Goal: Task Accomplishment & Management: Use online tool/utility

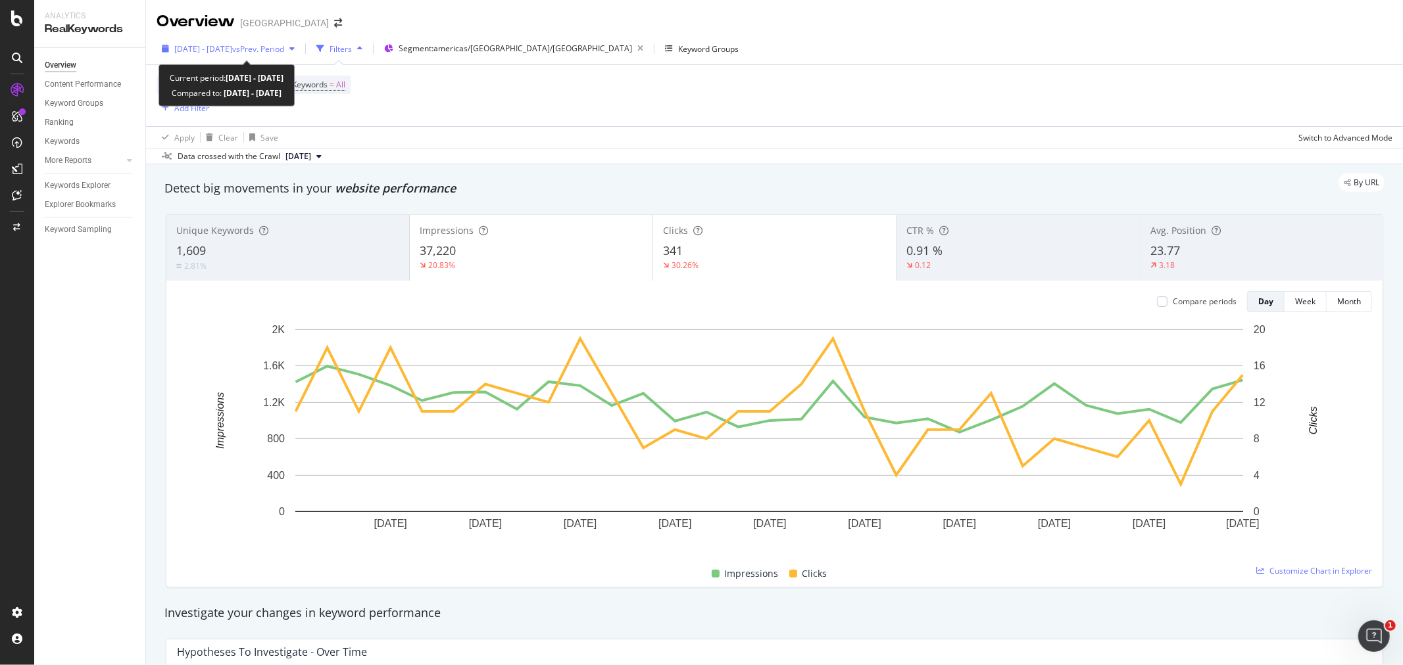
click at [295, 49] on icon "button" at bounding box center [291, 49] width 5 height 8
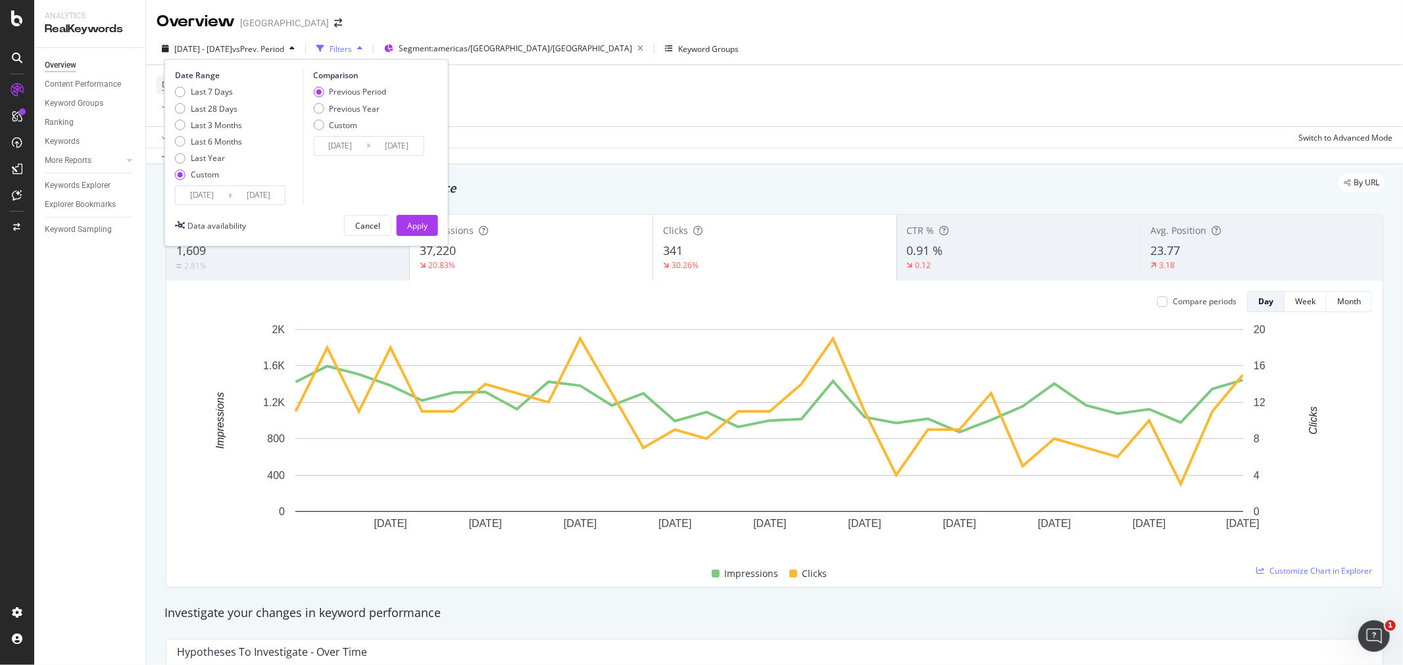
click at [247, 200] on input "[DATE]" at bounding box center [258, 195] width 53 height 18
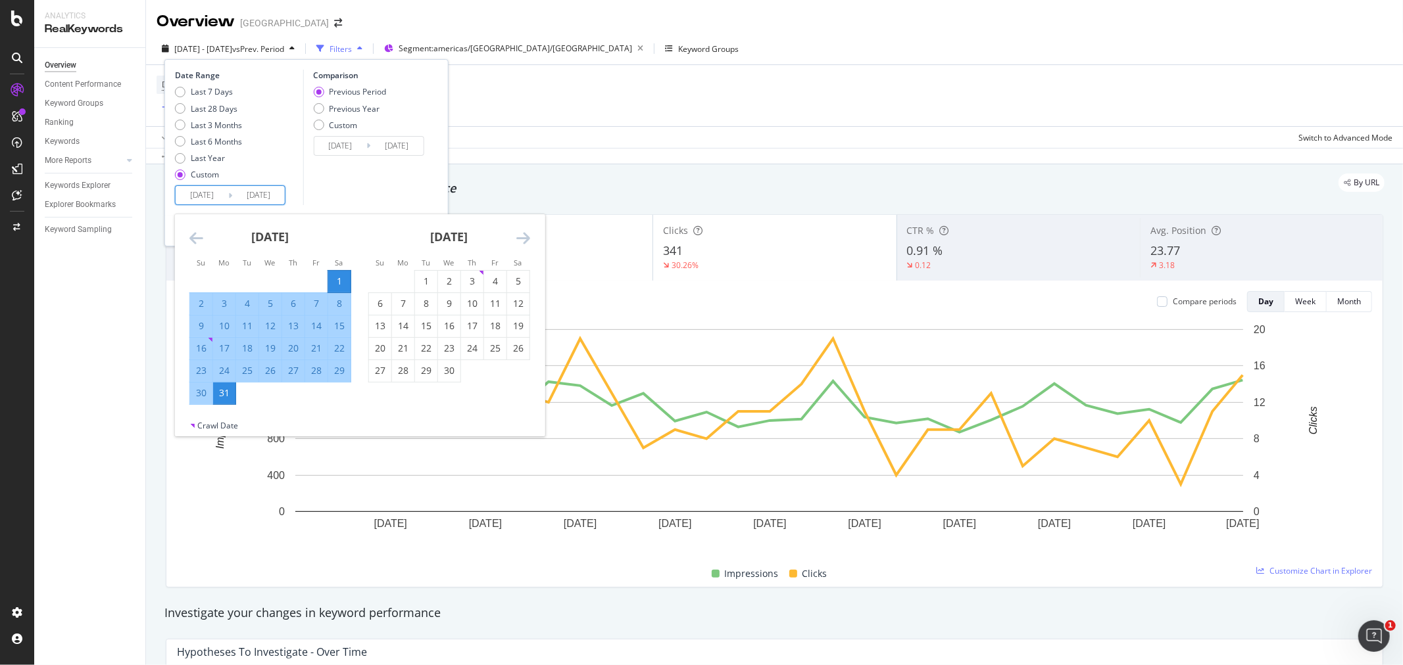
click at [199, 240] on icon "Move backward to switch to the previous month." at bounding box center [196, 238] width 14 height 16
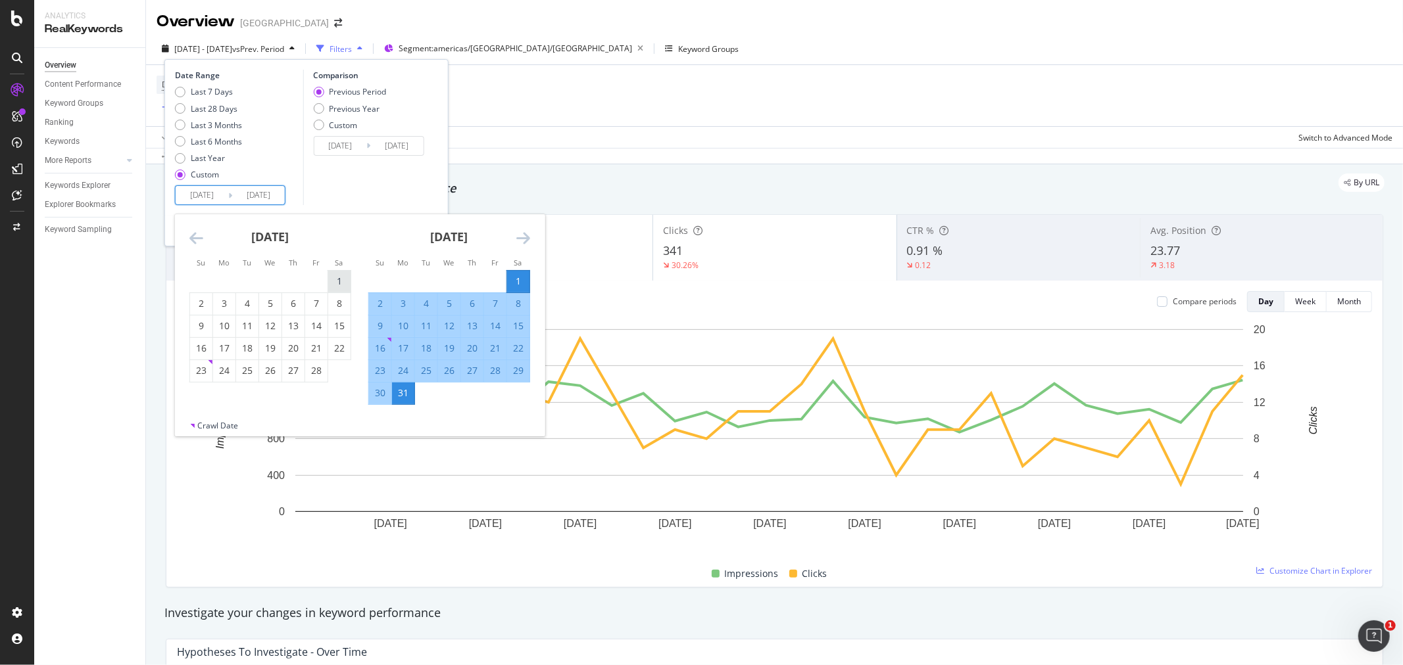
click at [332, 278] on div "1" at bounding box center [339, 281] width 22 height 13
type input "[DATE]"
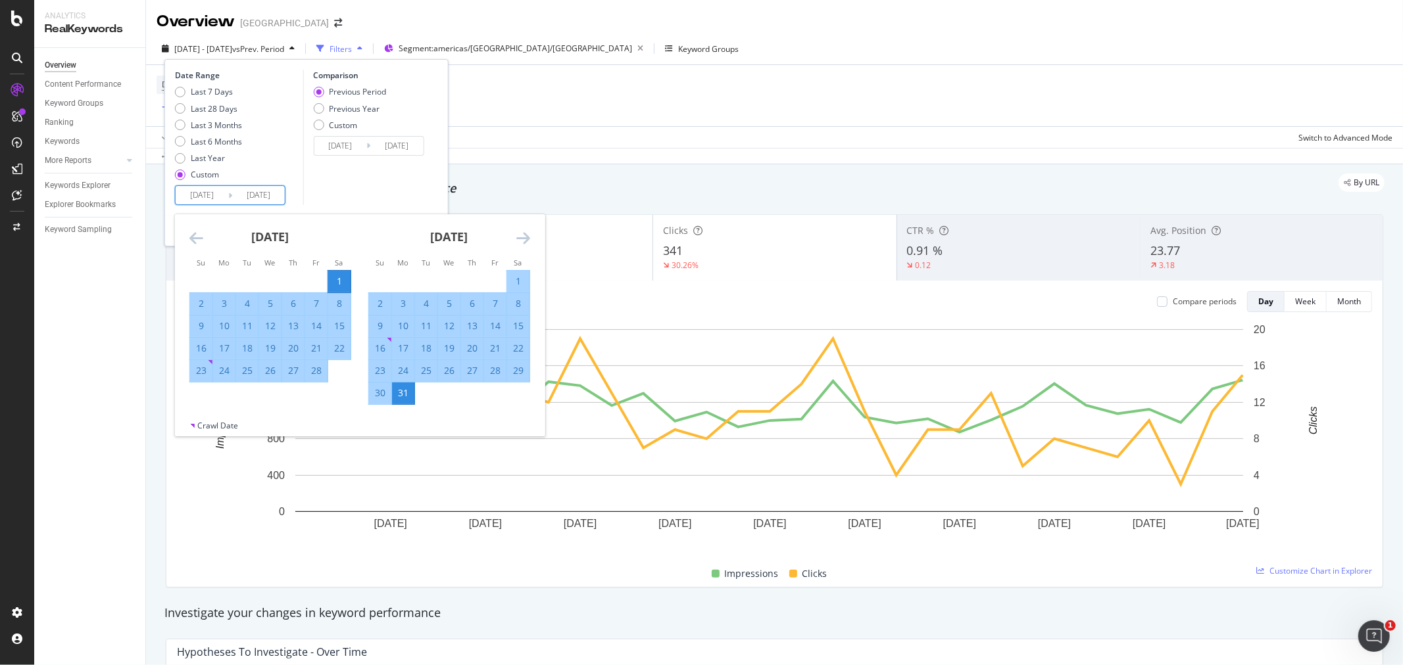
click at [310, 366] on div "28" at bounding box center [316, 370] width 22 height 13
type input "[DATE]"
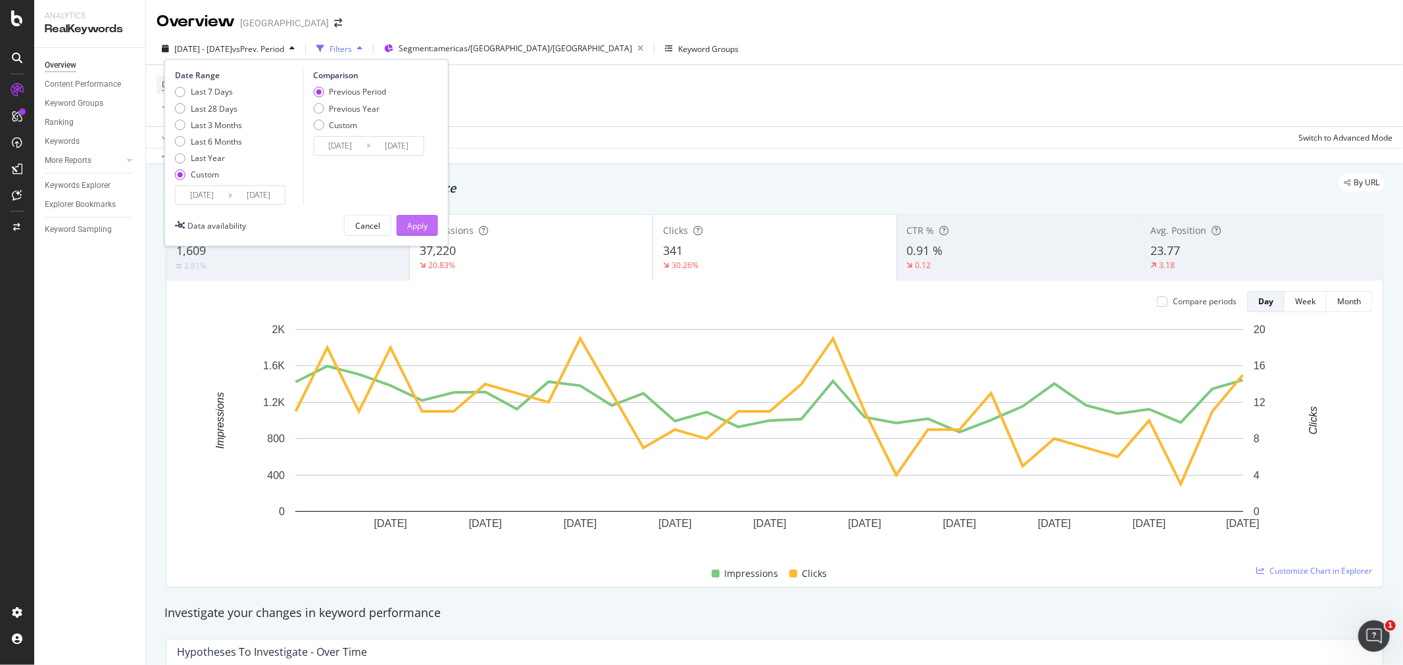
click at [416, 224] on div "Apply" at bounding box center [417, 225] width 20 height 11
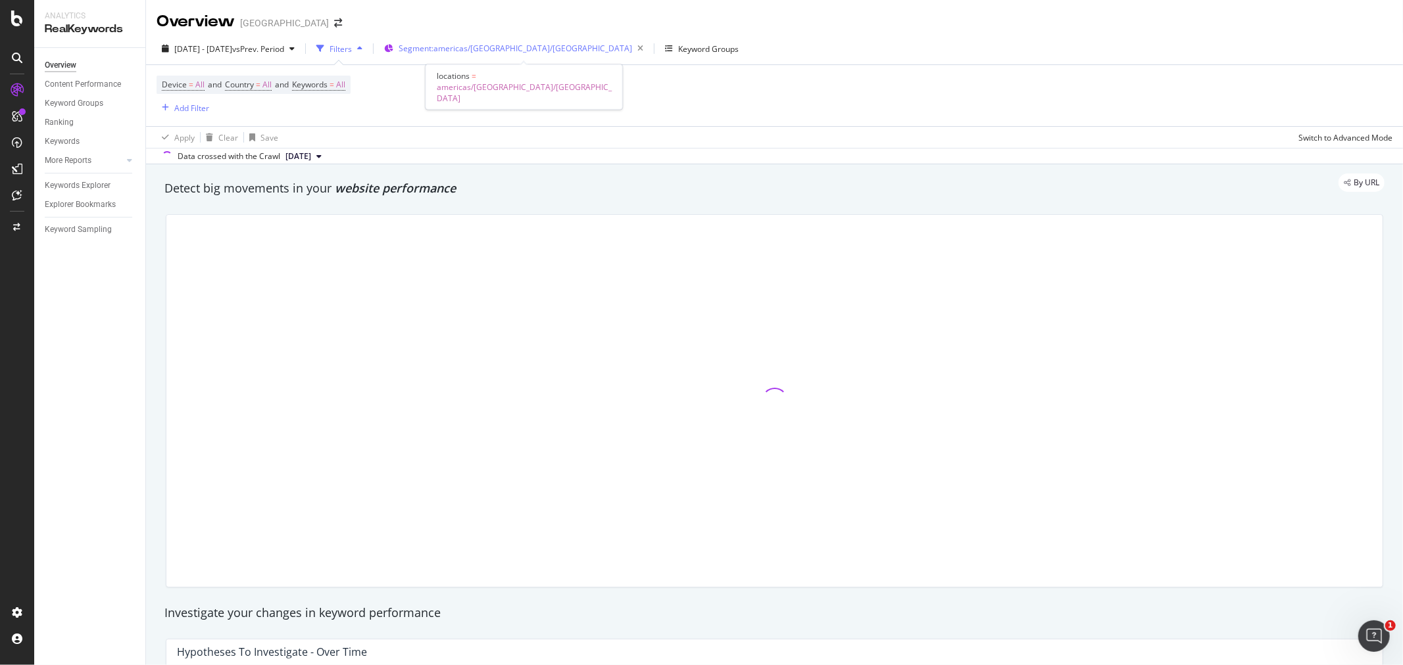
click at [517, 53] on span "Segment: [GEOGRAPHIC_DATA]/[GEOGRAPHIC_DATA]/[GEOGRAPHIC_DATA]" at bounding box center [514, 48] width 233 height 11
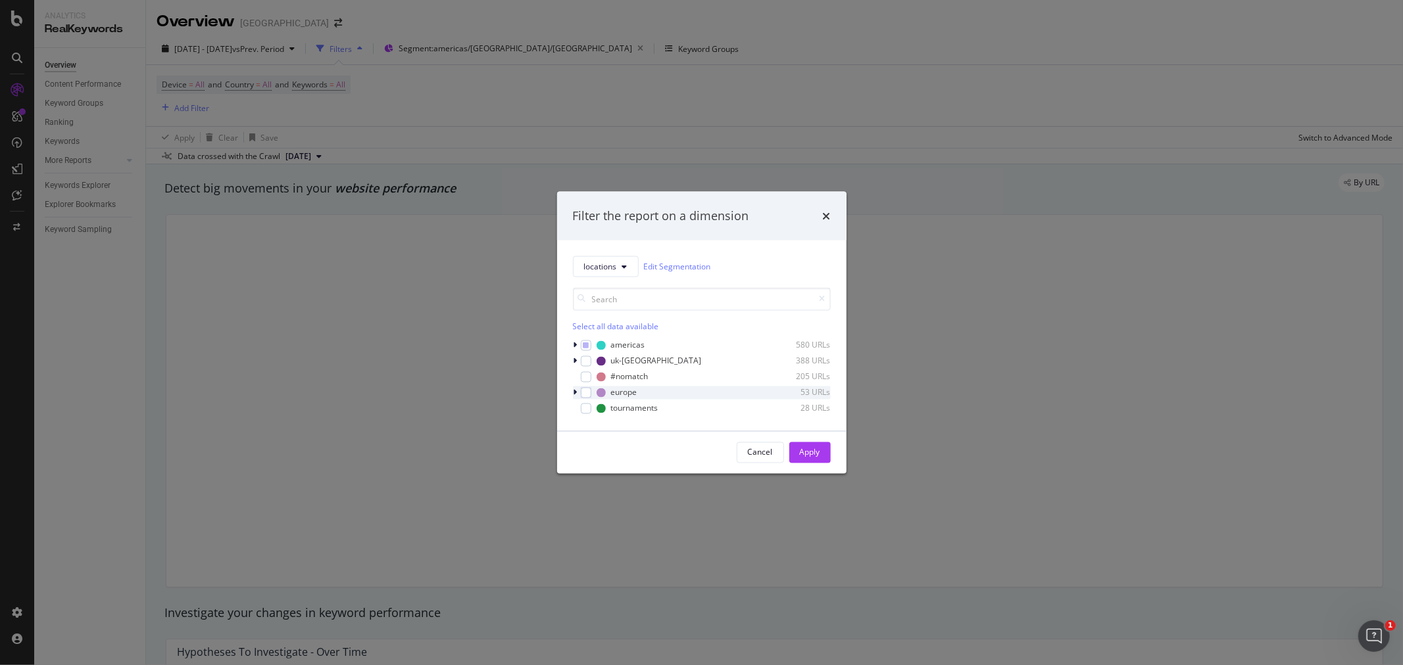
click at [574, 393] on icon "modal" at bounding box center [575, 393] width 4 height 8
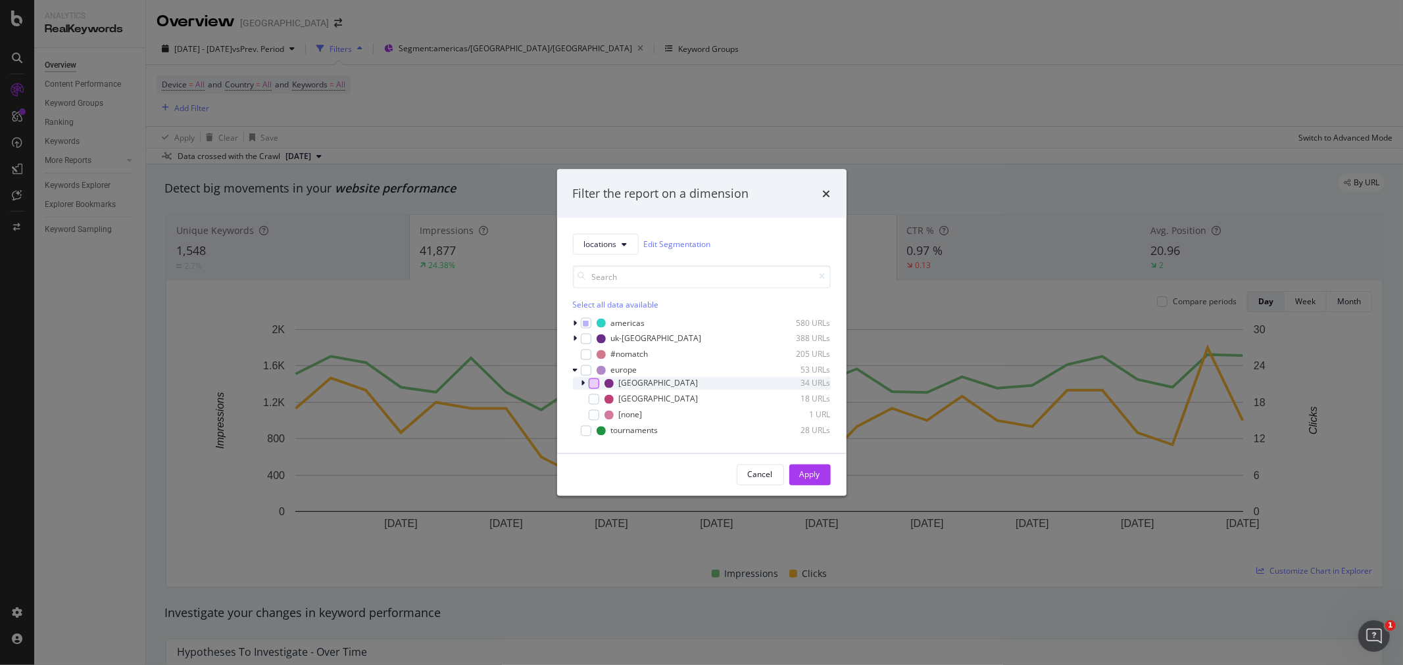
click at [596, 385] on div "modal" at bounding box center [593, 383] width 11 height 11
click at [804, 481] on div "Apply" at bounding box center [810, 474] width 20 height 11
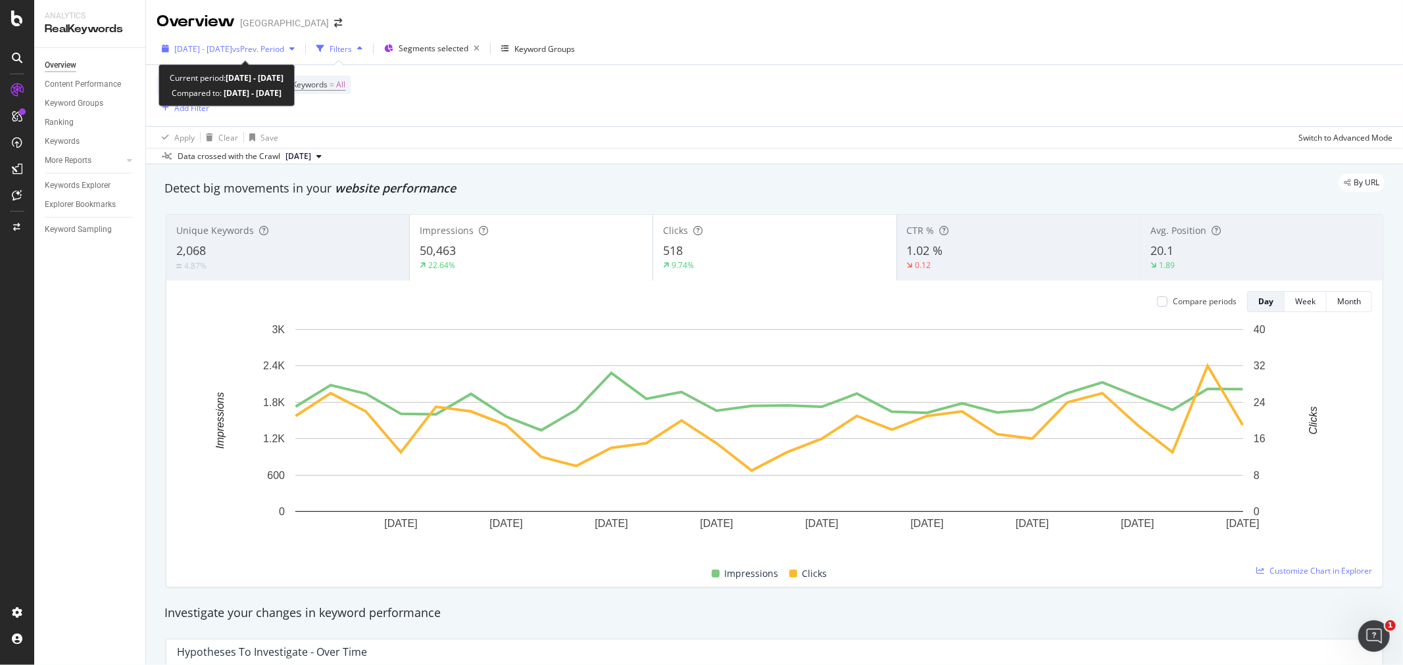
click at [296, 55] on div "[DATE] - [DATE] vs Prev. Period" at bounding box center [227, 49] width 143 height 20
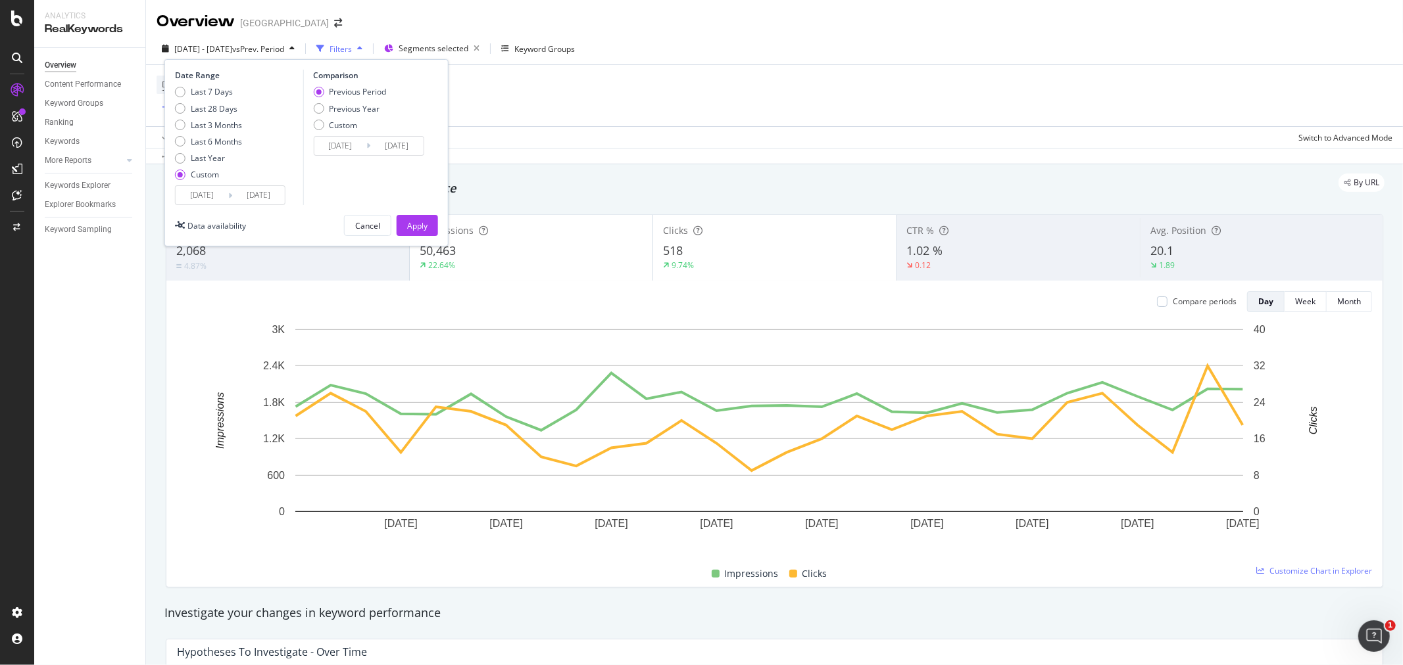
click at [257, 201] on input "[DATE]" at bounding box center [258, 195] width 53 height 18
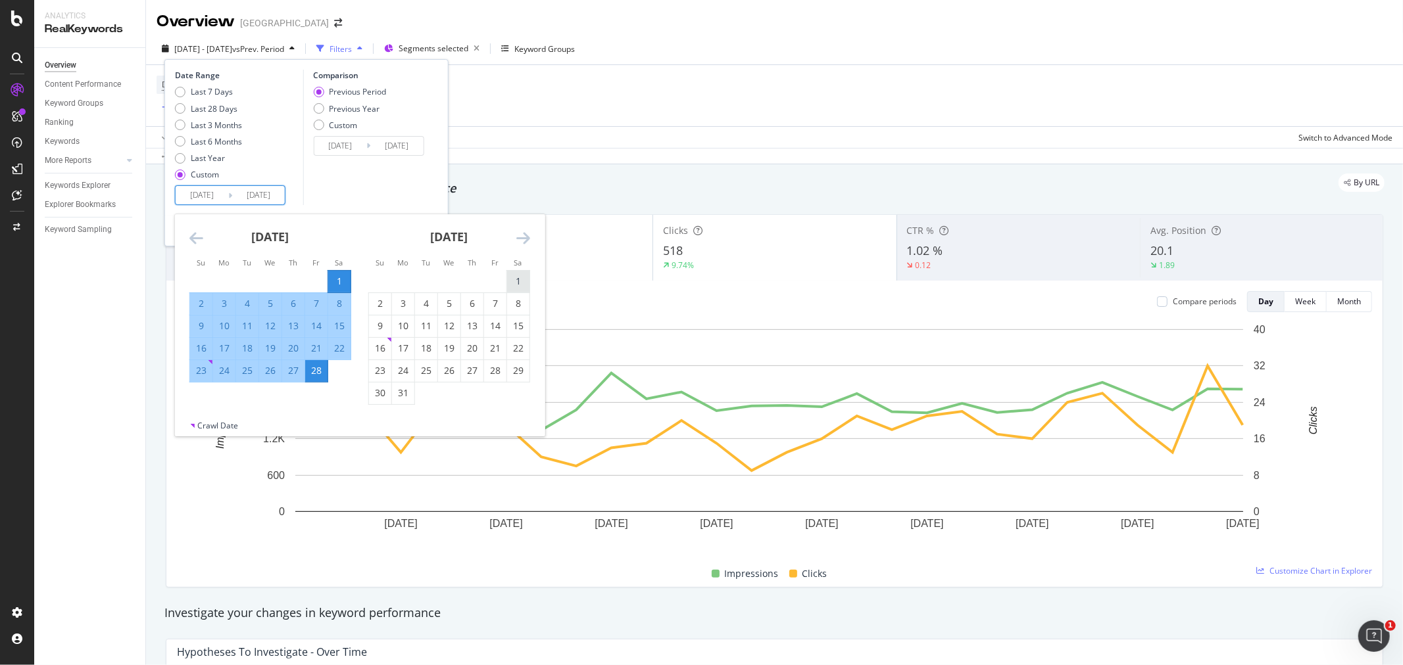
click at [513, 278] on div "1" at bounding box center [518, 281] width 22 height 13
type input "[DATE]"
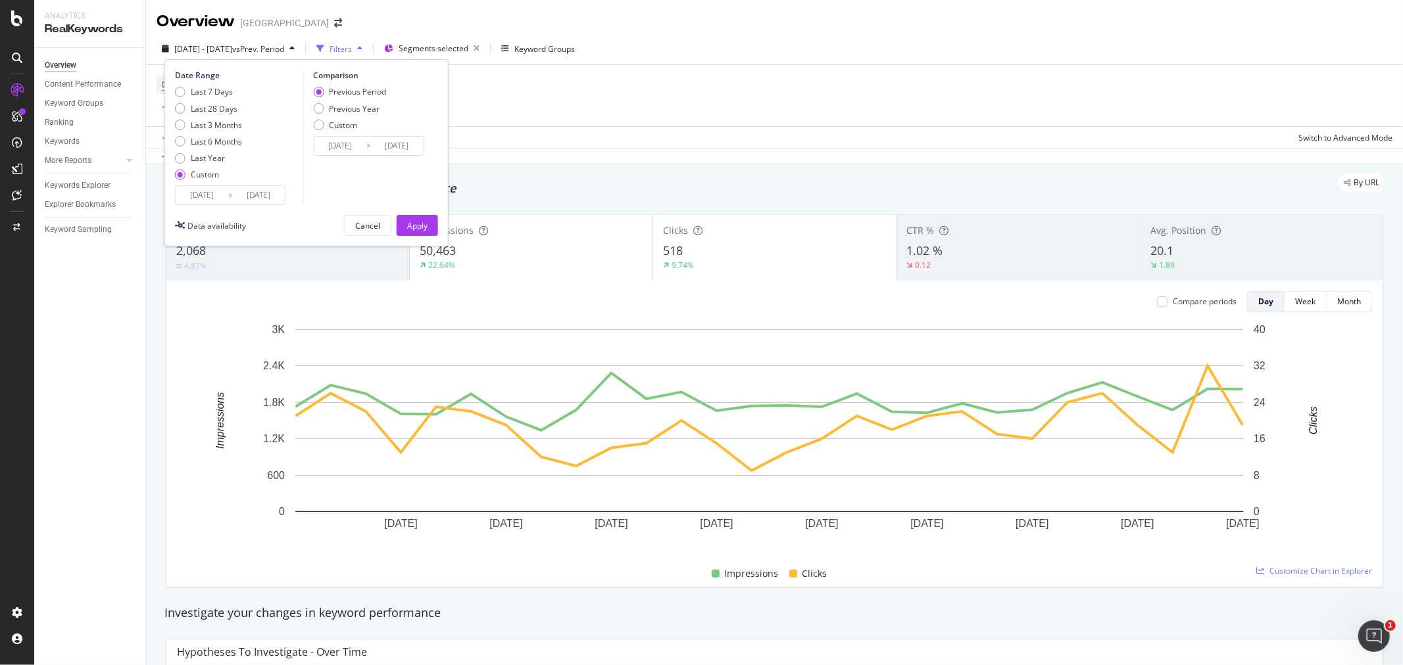
click at [232, 187] on div "[DATE] Navigate forward to interact with the calendar and select a date. Press …" at bounding box center [230, 195] width 110 height 20
click at [239, 204] on input "[DATE]" at bounding box center [258, 195] width 53 height 18
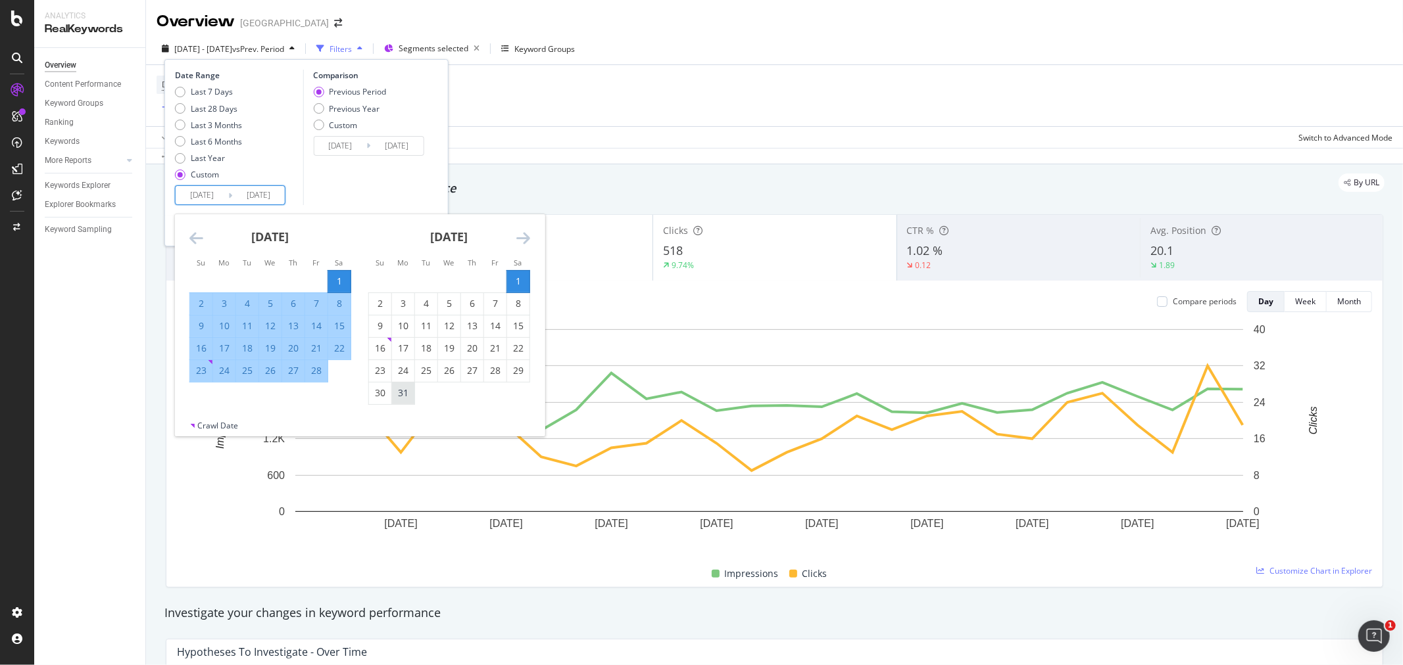
click at [404, 395] on div "31" at bounding box center [403, 393] width 22 height 13
type input "[DATE]"
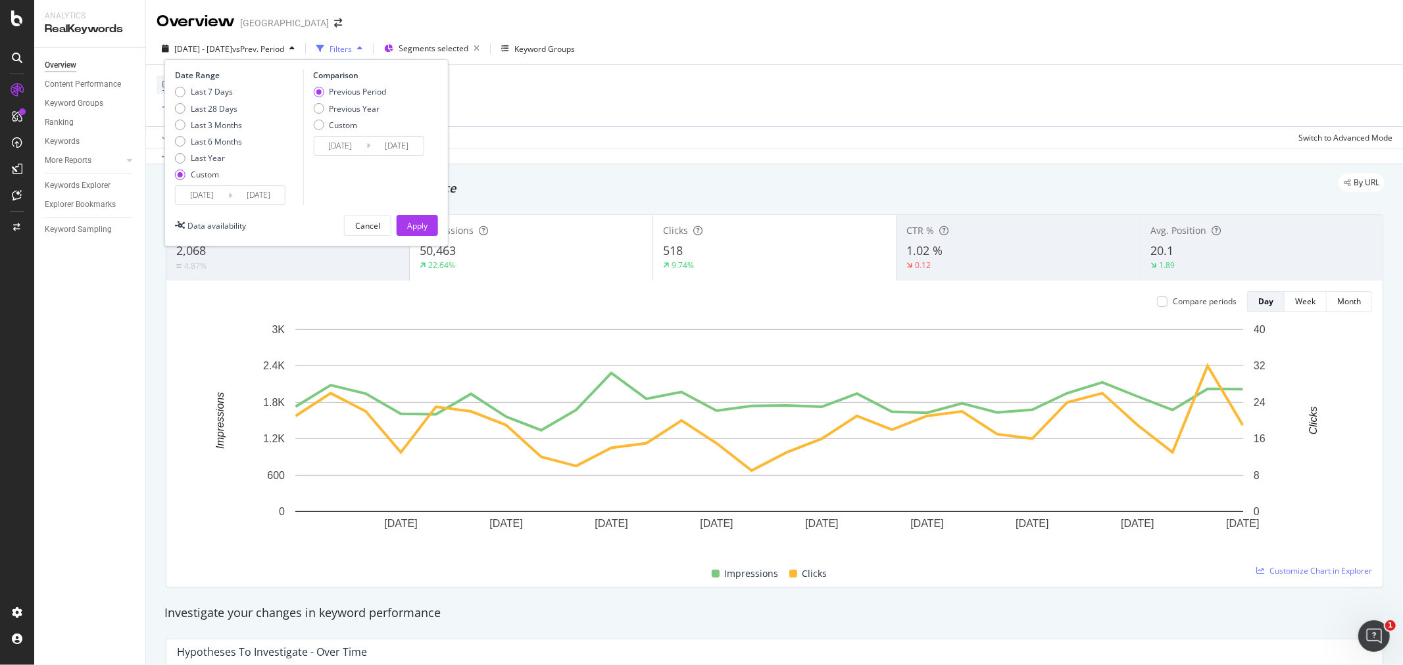
click at [252, 192] on input "[DATE]" at bounding box center [258, 195] width 53 height 18
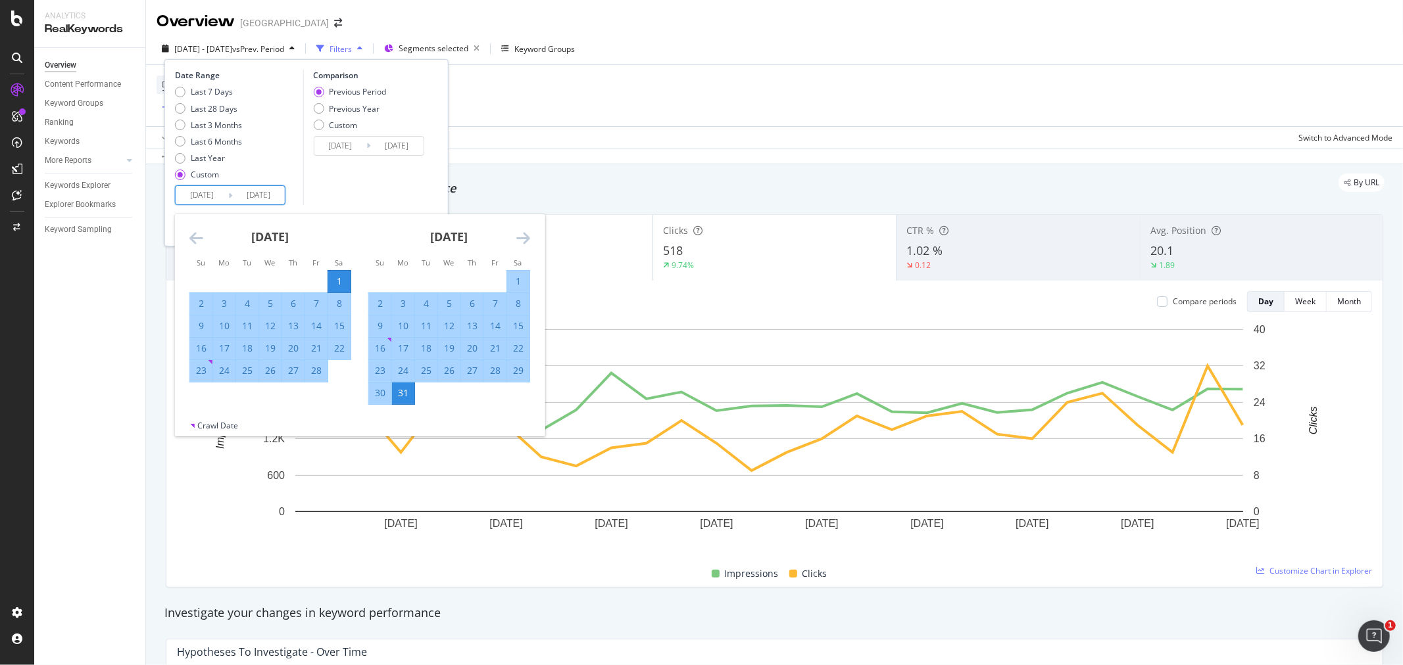
click at [521, 279] on div "1" at bounding box center [518, 281] width 22 height 13
type input "[DATE]"
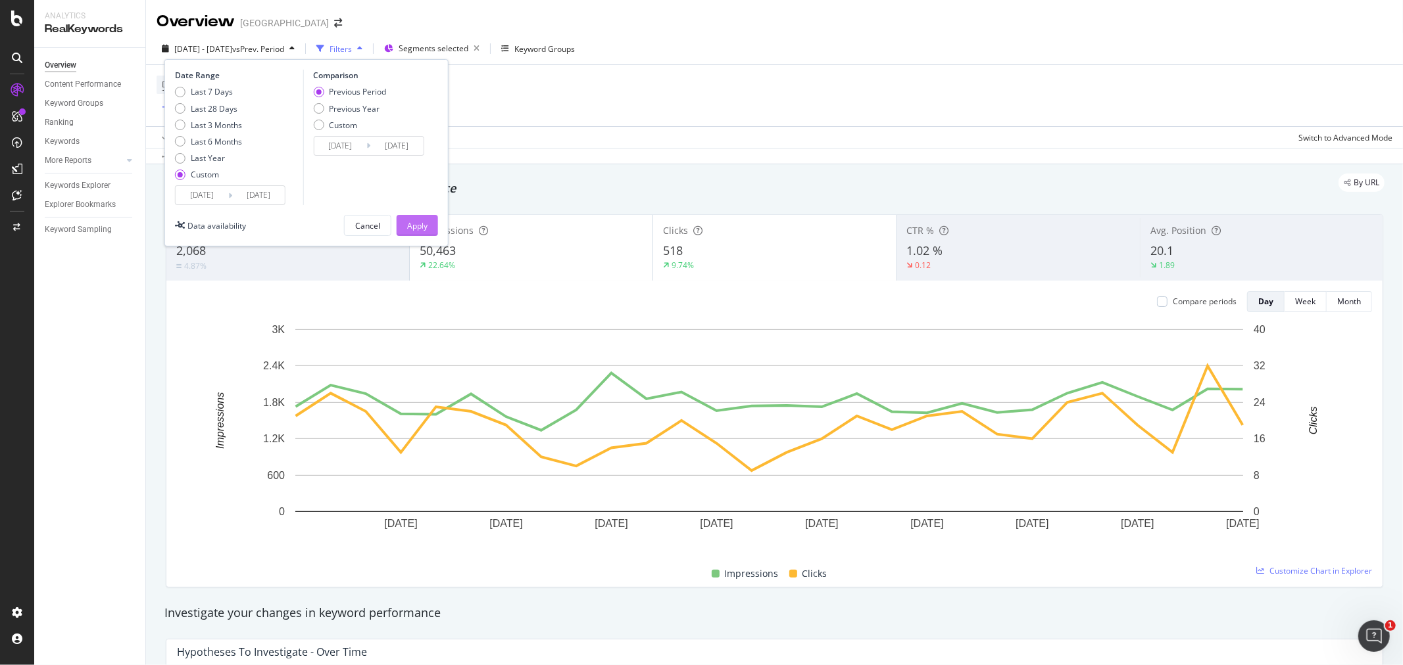
click at [404, 226] on button "Apply" at bounding box center [416, 225] width 41 height 21
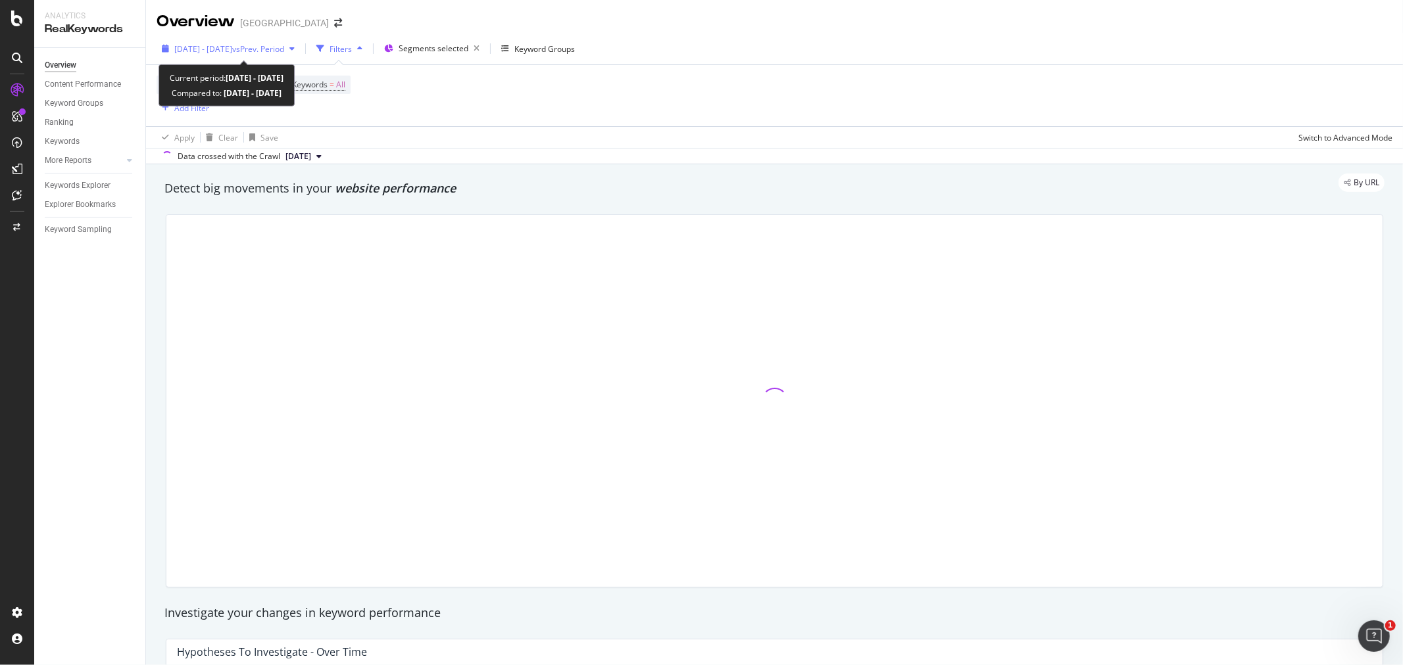
click at [262, 49] on span "vs Prev. Period" at bounding box center [258, 48] width 52 height 11
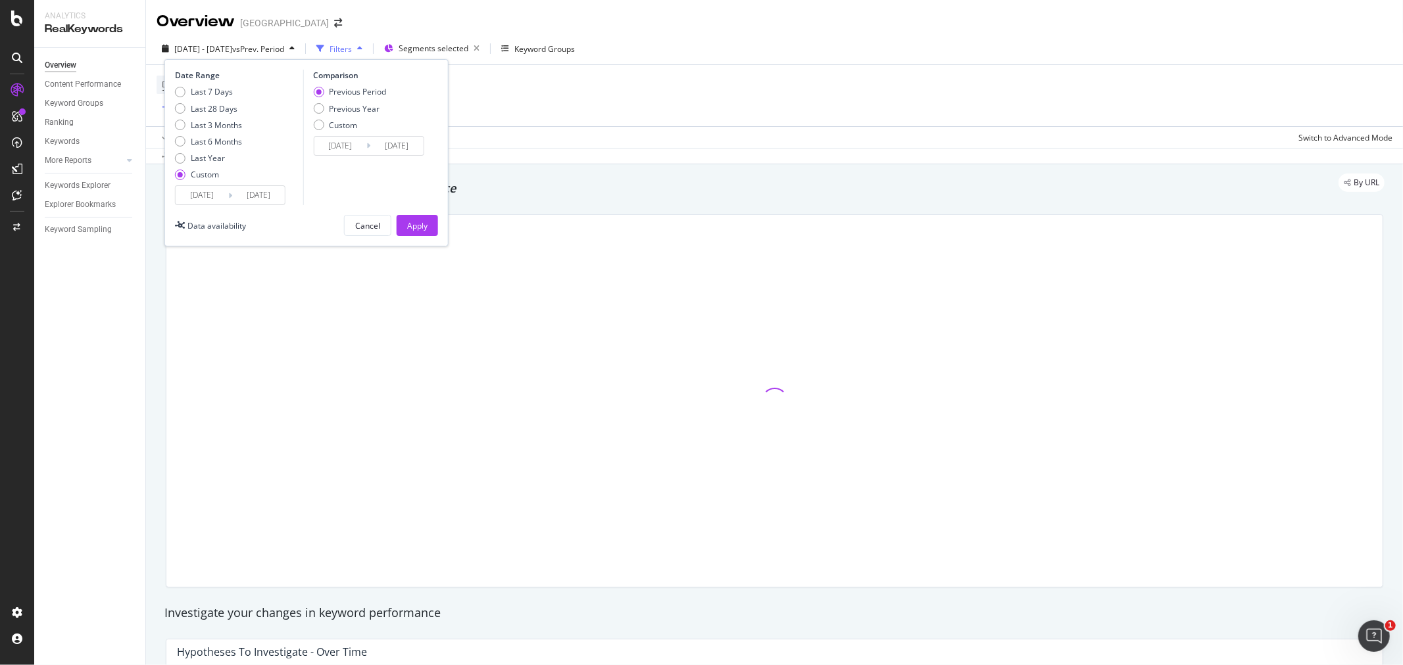
click at [227, 191] on input "[DATE]" at bounding box center [202, 195] width 53 height 18
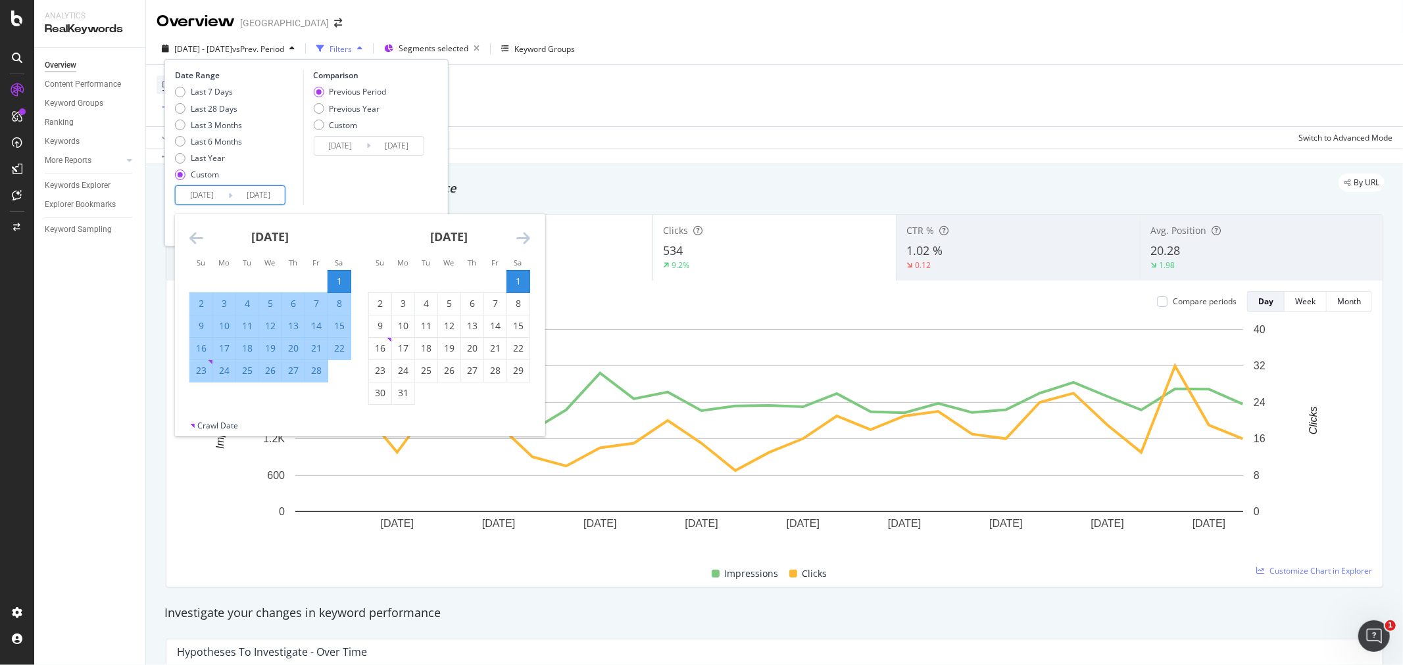
click at [514, 281] on div "1" at bounding box center [518, 281] width 22 height 13
type input "[DATE]"
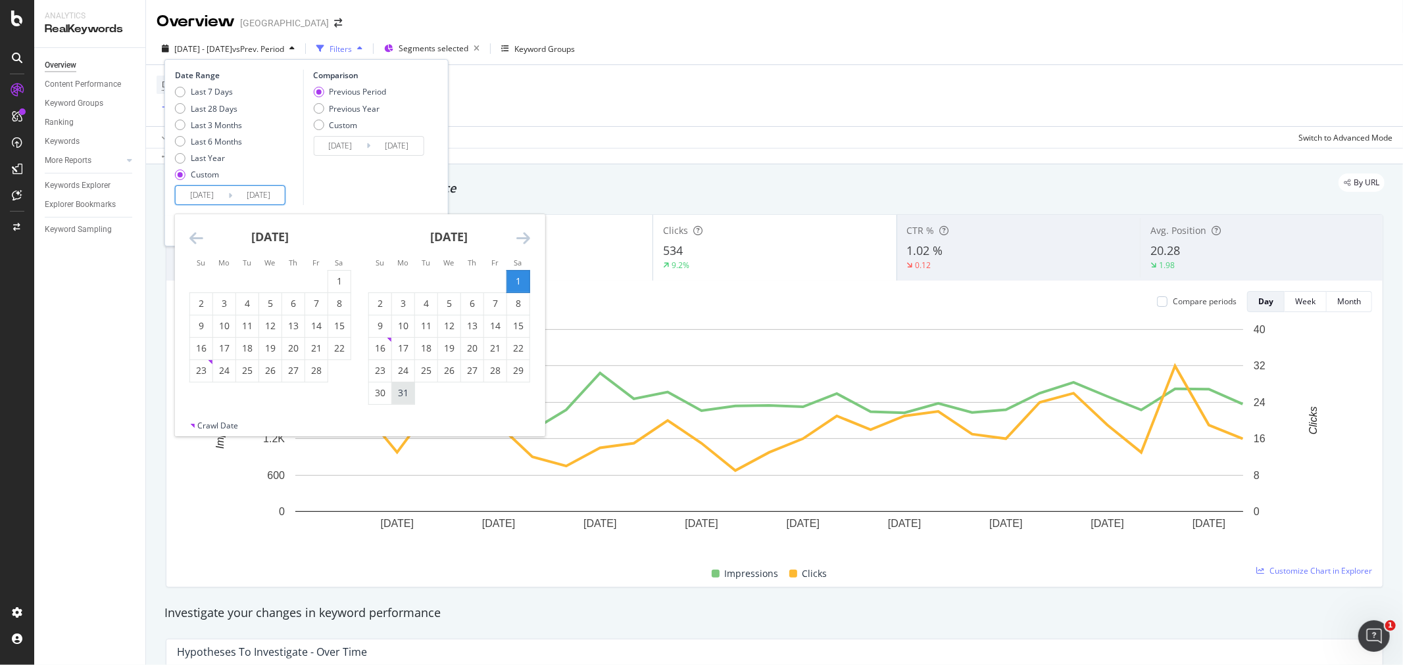
click at [402, 398] on div "31" at bounding box center [403, 393] width 22 height 13
type input "[DATE]"
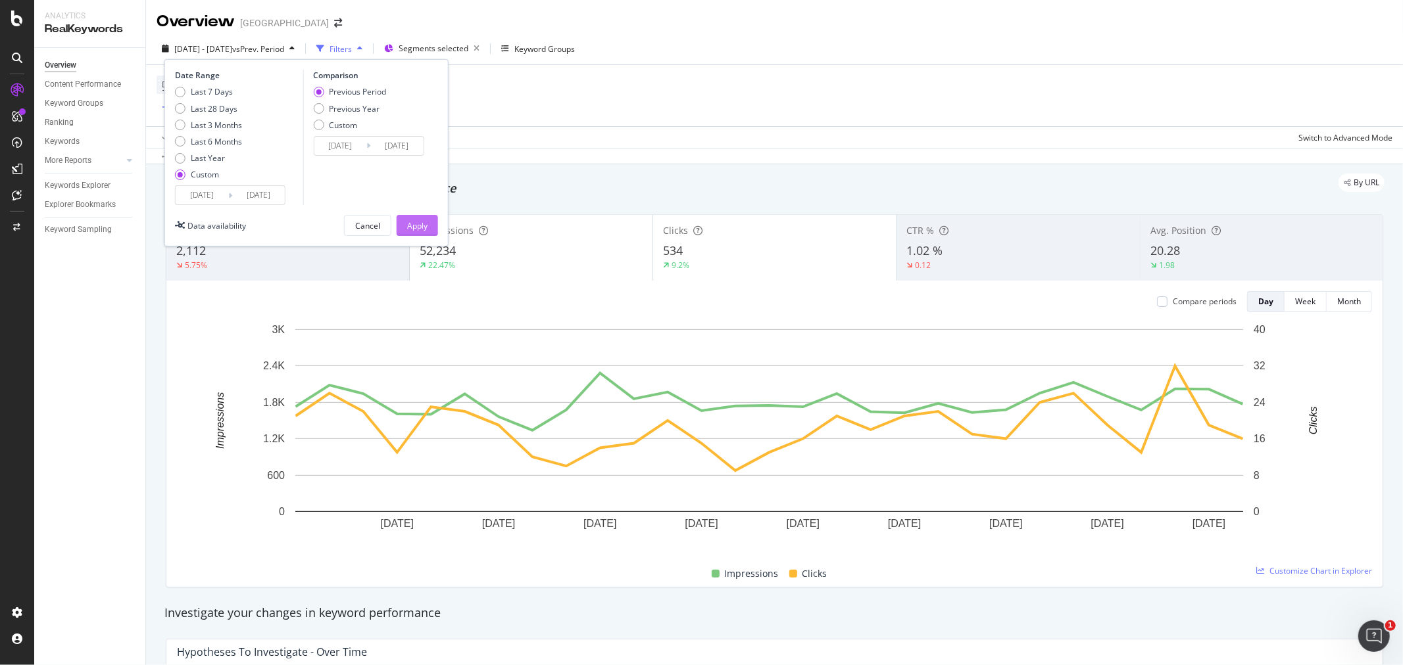
click at [421, 222] on div "Apply" at bounding box center [417, 225] width 20 height 11
